Goal: Task Accomplishment & Management: Use online tool/utility

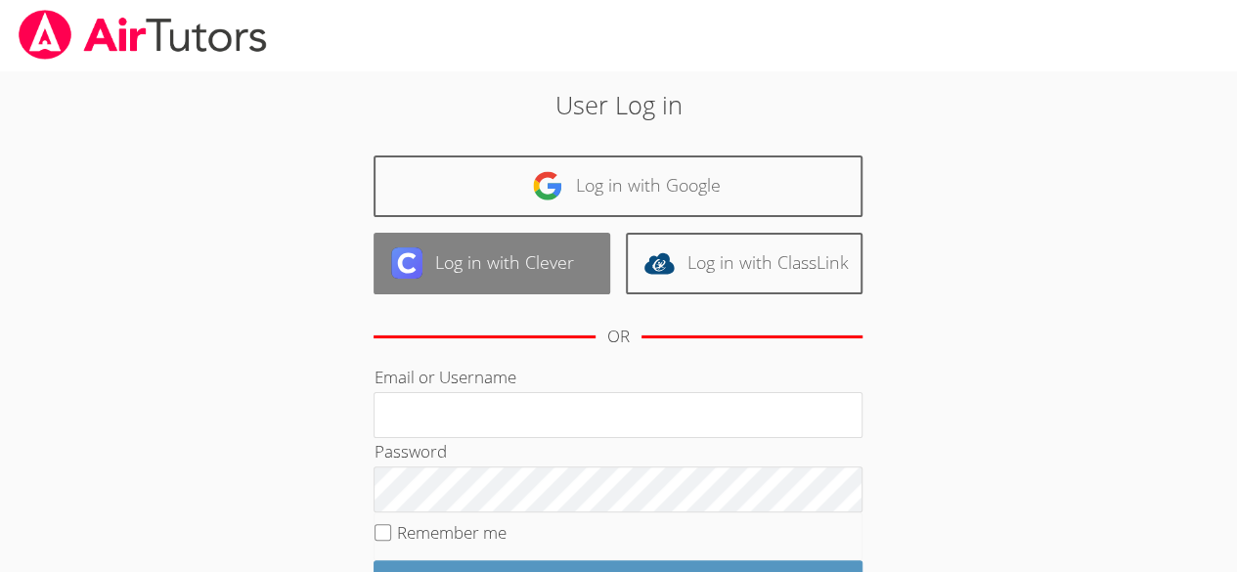
click at [502, 270] on link "Log in with Clever" at bounding box center [491, 264] width 237 height 62
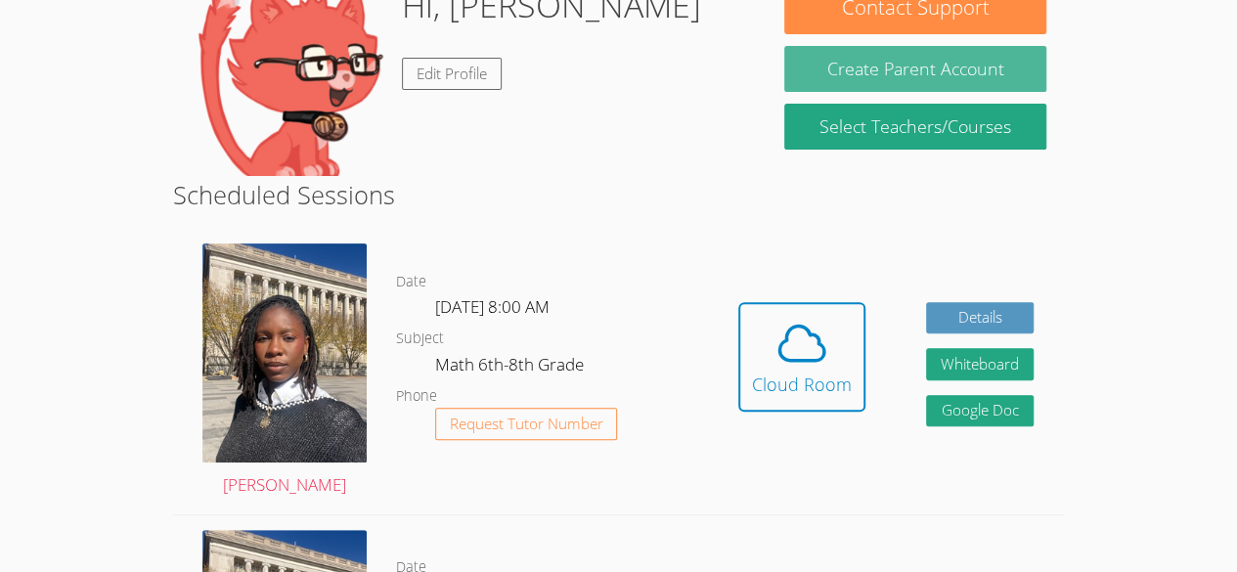
scroll to position [215, 0]
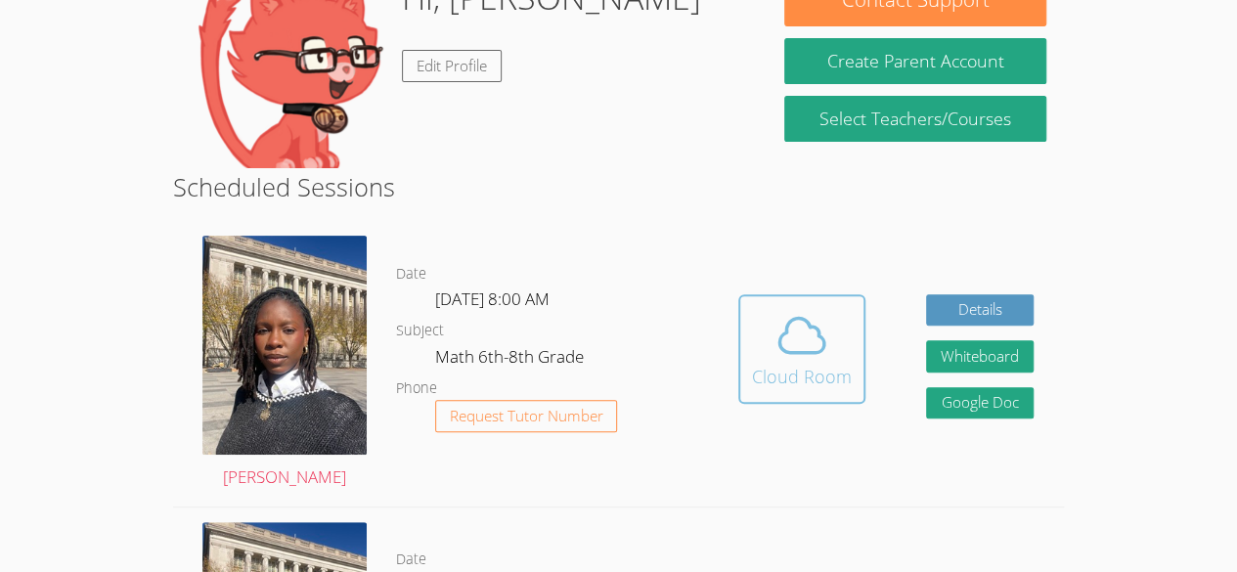
click at [811, 344] on icon at bounding box center [801, 335] width 55 height 55
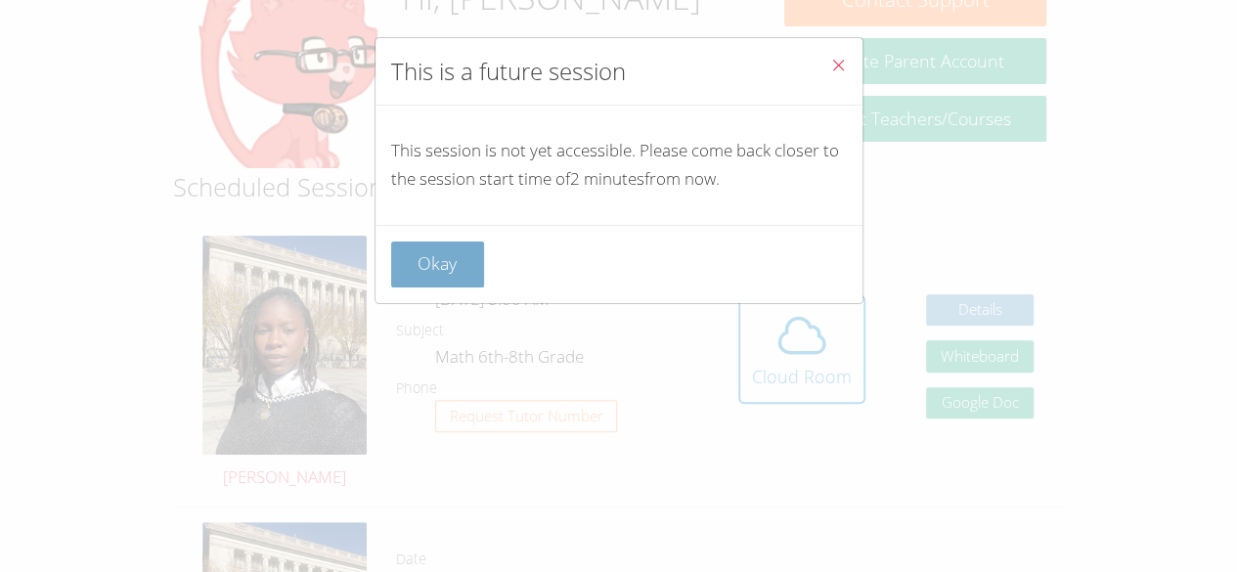
click at [444, 265] on button "Okay" at bounding box center [438, 264] width 94 height 46
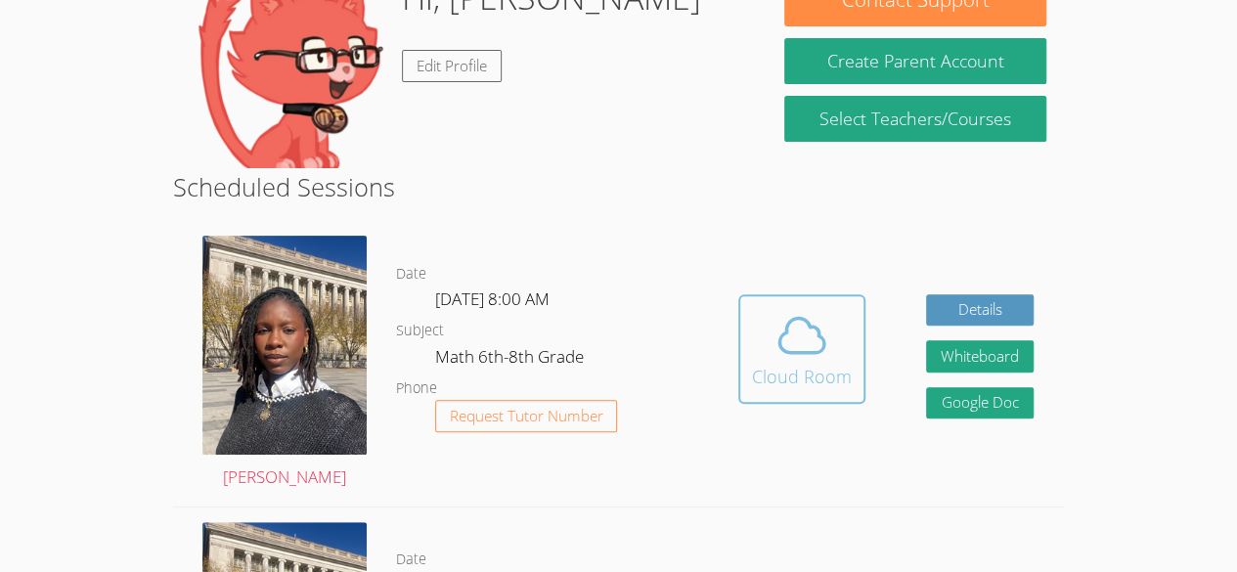
click at [804, 308] on icon at bounding box center [801, 335] width 55 height 55
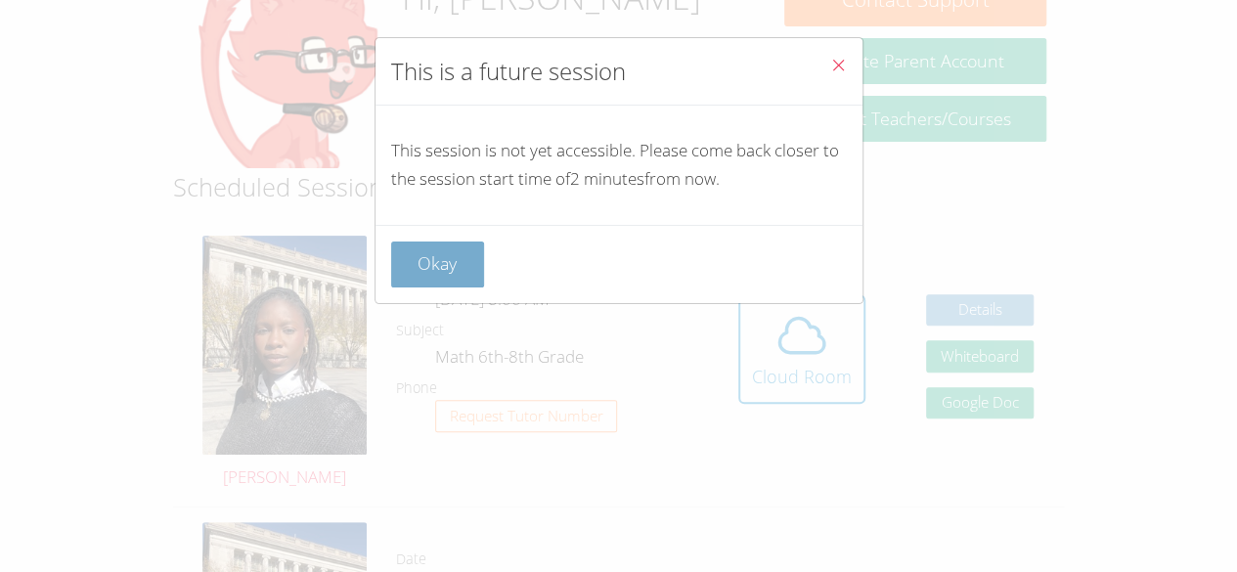
click at [431, 260] on button "Okay" at bounding box center [438, 264] width 94 height 46
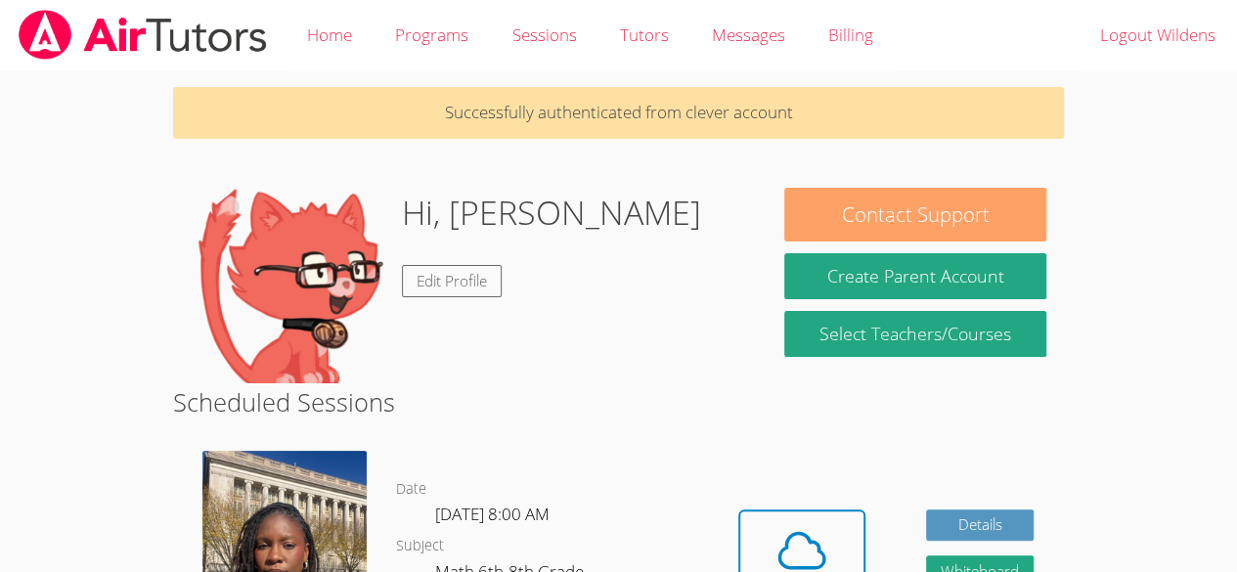
scroll to position [2, 0]
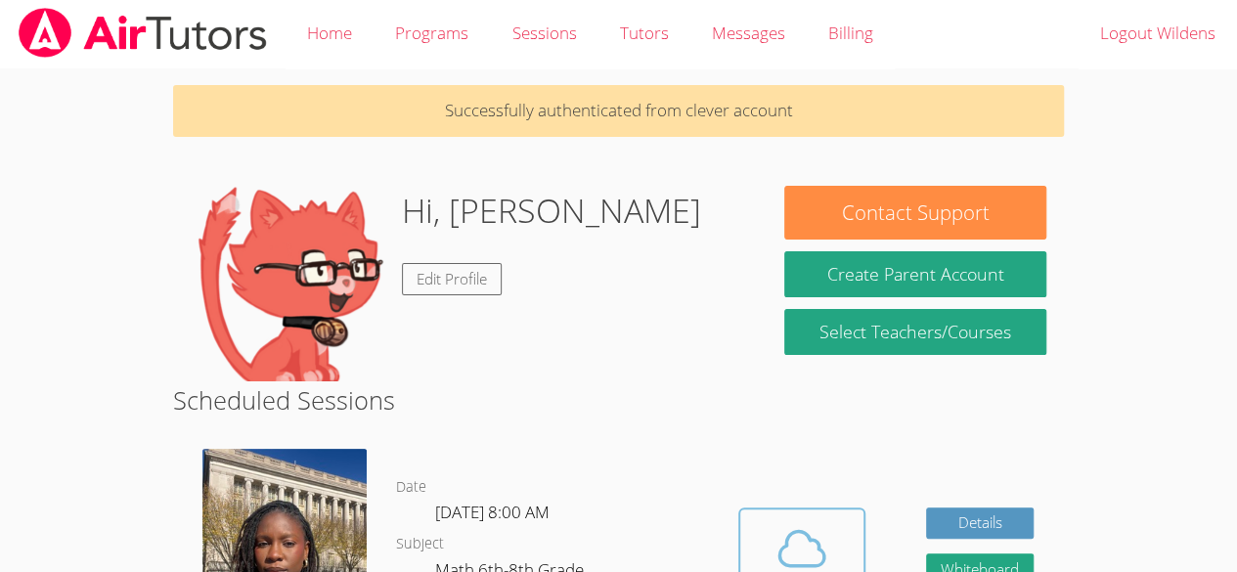
click at [774, 524] on icon at bounding box center [801, 548] width 55 height 55
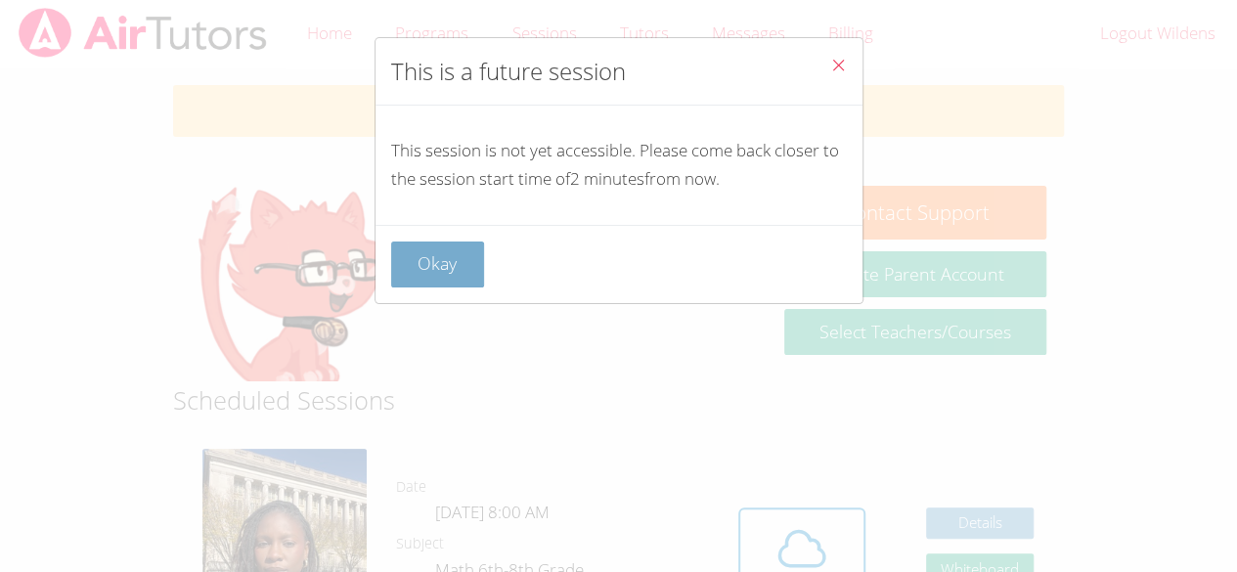
click at [453, 270] on button "Okay" at bounding box center [438, 264] width 94 height 46
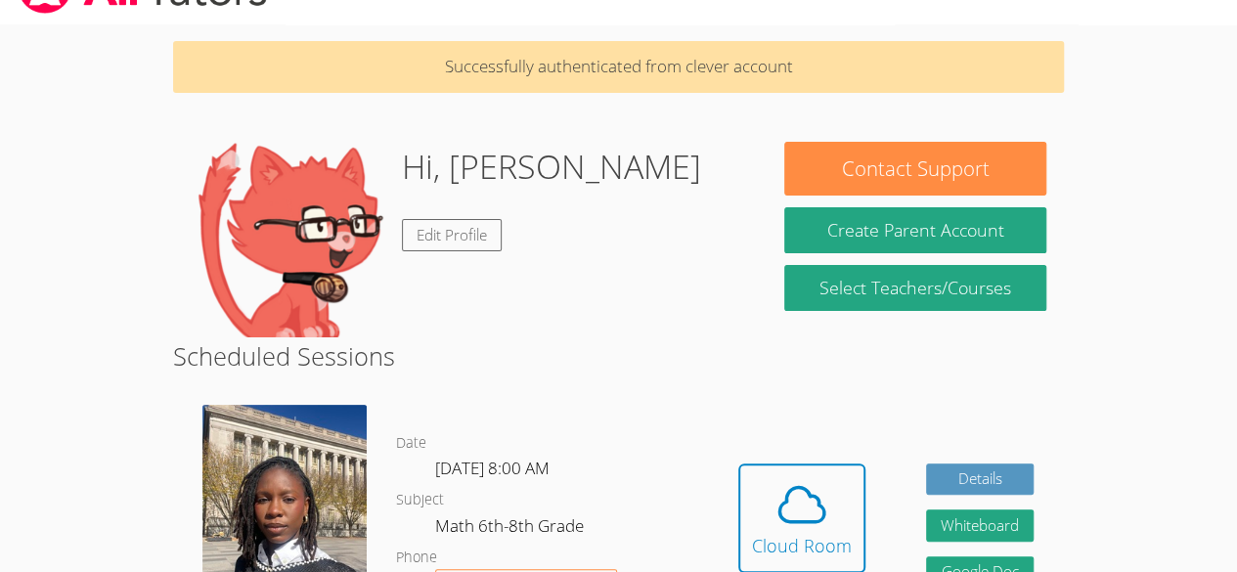
click at [811, 499] on icon at bounding box center [801, 504] width 55 height 55
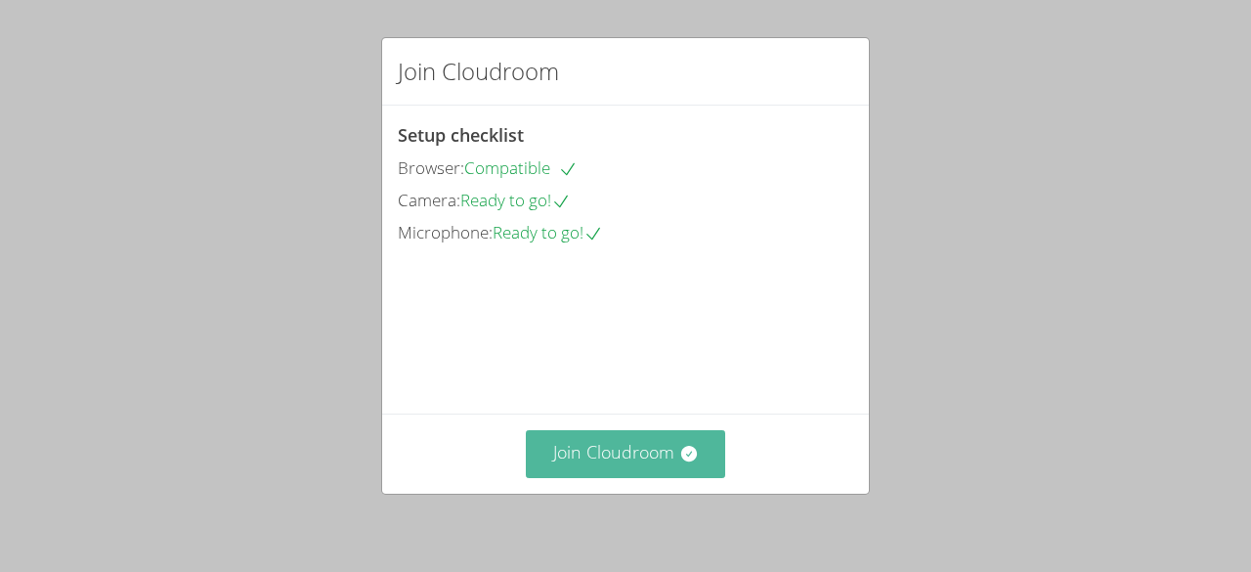
click at [594, 473] on button "Join Cloudroom" at bounding box center [626, 454] width 200 height 48
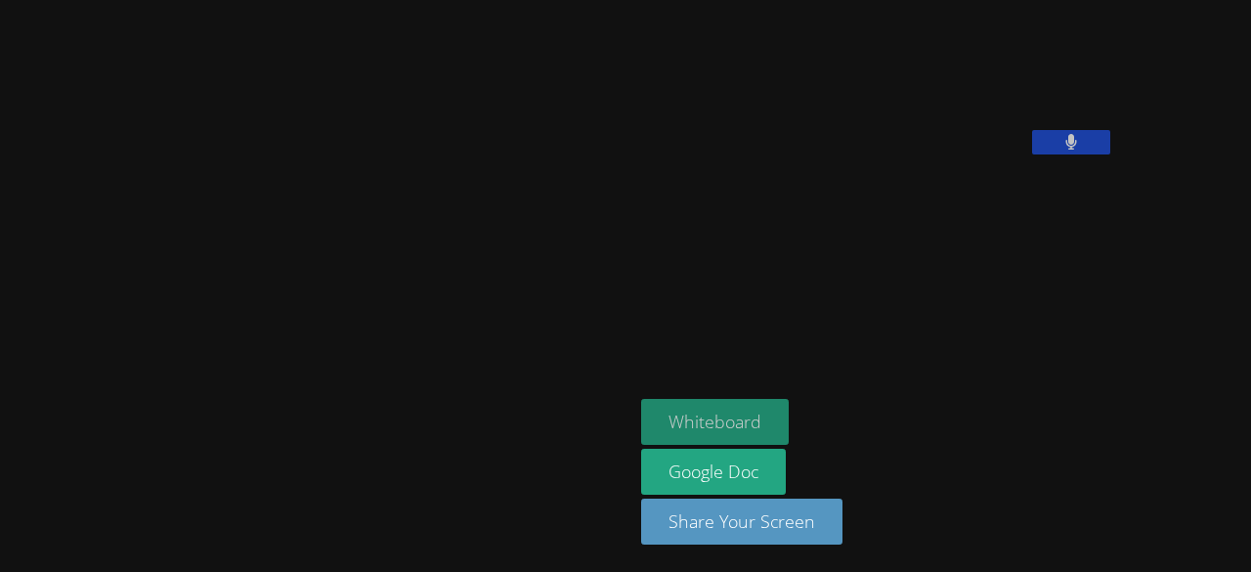
click at [641, 429] on button "Whiteboard" at bounding box center [715, 422] width 148 height 46
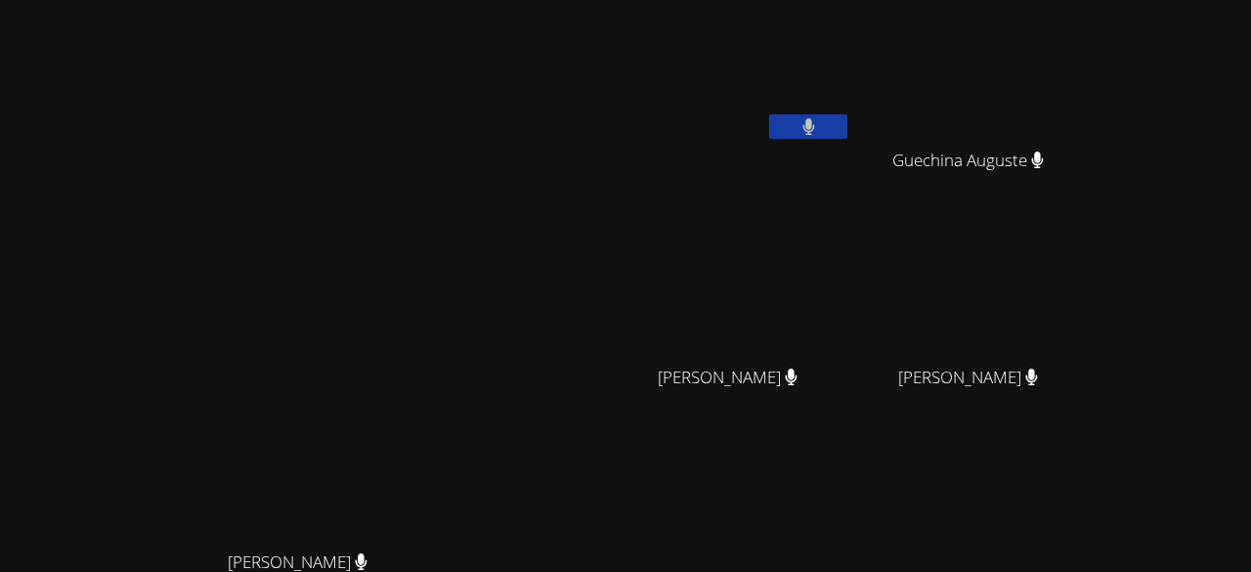
drag, startPoint x: 678, startPoint y: 5, endPoint x: 550, endPoint y: 105, distance: 162.3
click at [550, 105] on div "[PERSON_NAME] [PERSON_NAME]" at bounding box center [305, 412] width 595 height 808
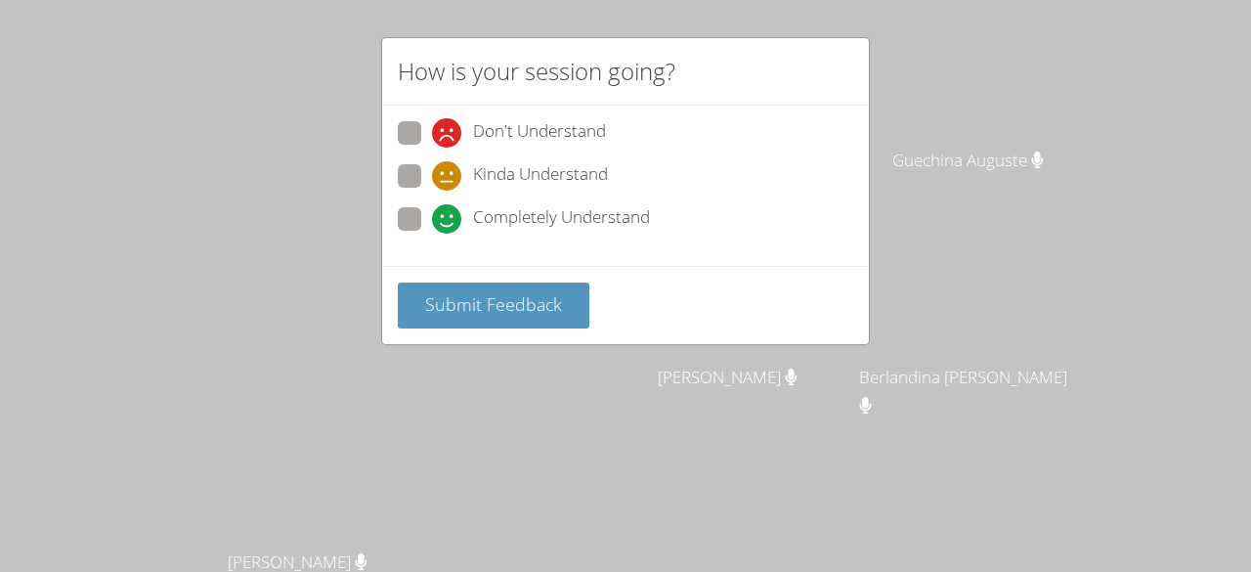
click at [432, 234] on span at bounding box center [432, 234] width 0 height 0
click at [432, 216] on input "Completely Understand" at bounding box center [440, 215] width 17 height 17
radio input "true"
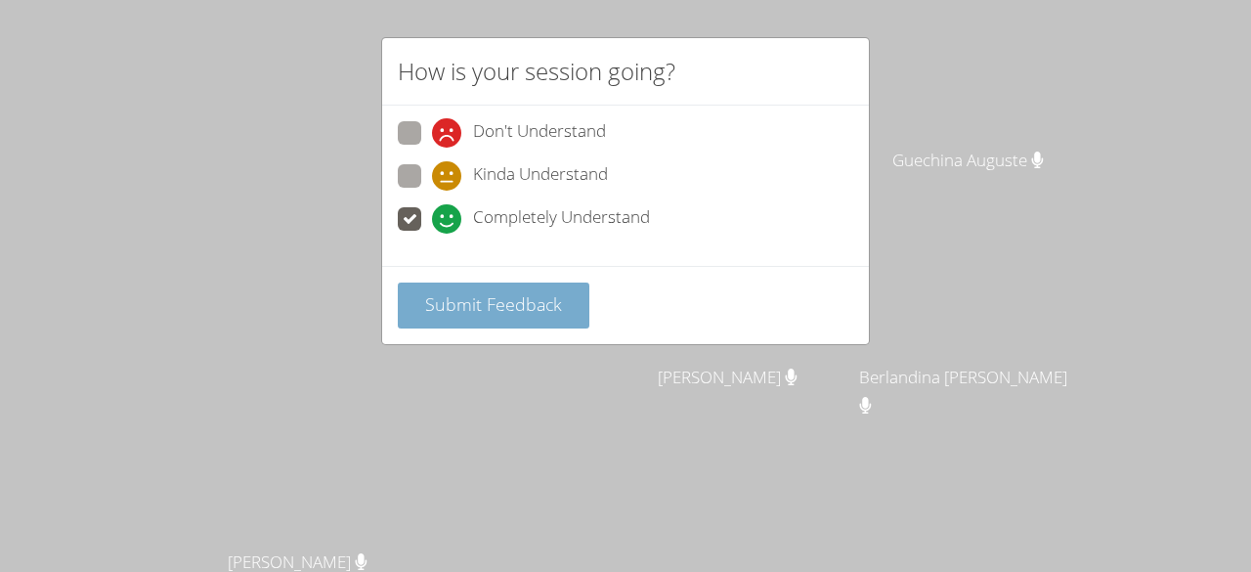
click at [432, 295] on span "Submit Feedback" at bounding box center [493, 303] width 137 height 23
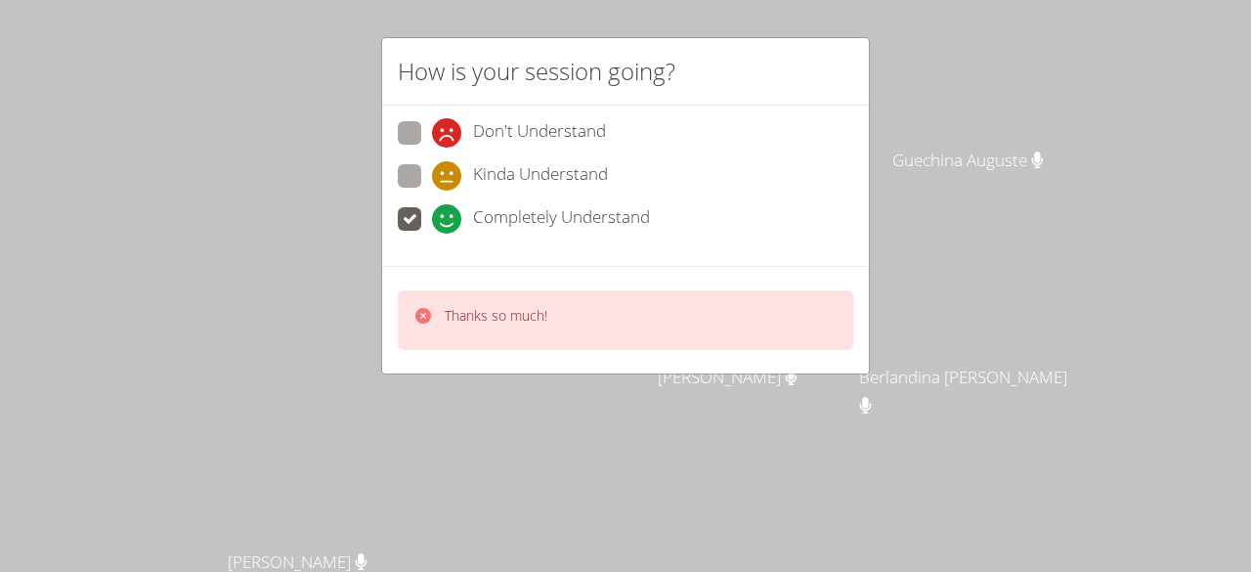
click at [432, 295] on div "Thanks so much!" at bounding box center [626, 320] width 456 height 60
click at [416, 310] on icon at bounding box center [423, 316] width 16 height 16
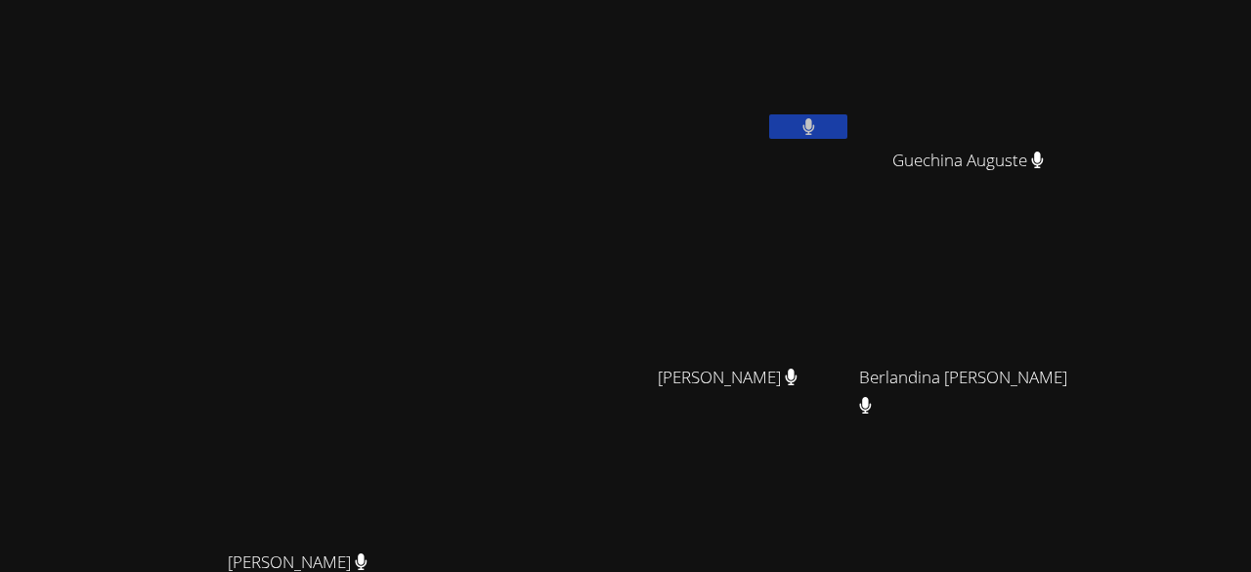
click at [785, 371] on icon at bounding box center [791, 377] width 13 height 17
